Goal: Task Accomplishment & Management: Use online tool/utility

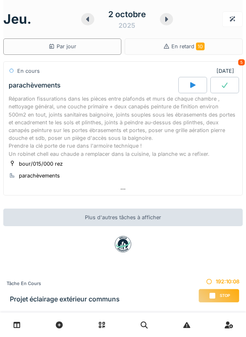
click at [195, 83] on icon at bounding box center [192, 85] width 8 height 7
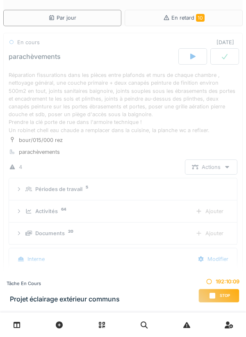
scroll to position [12, 0]
